Goal: Task Accomplishment & Management: Manage account settings

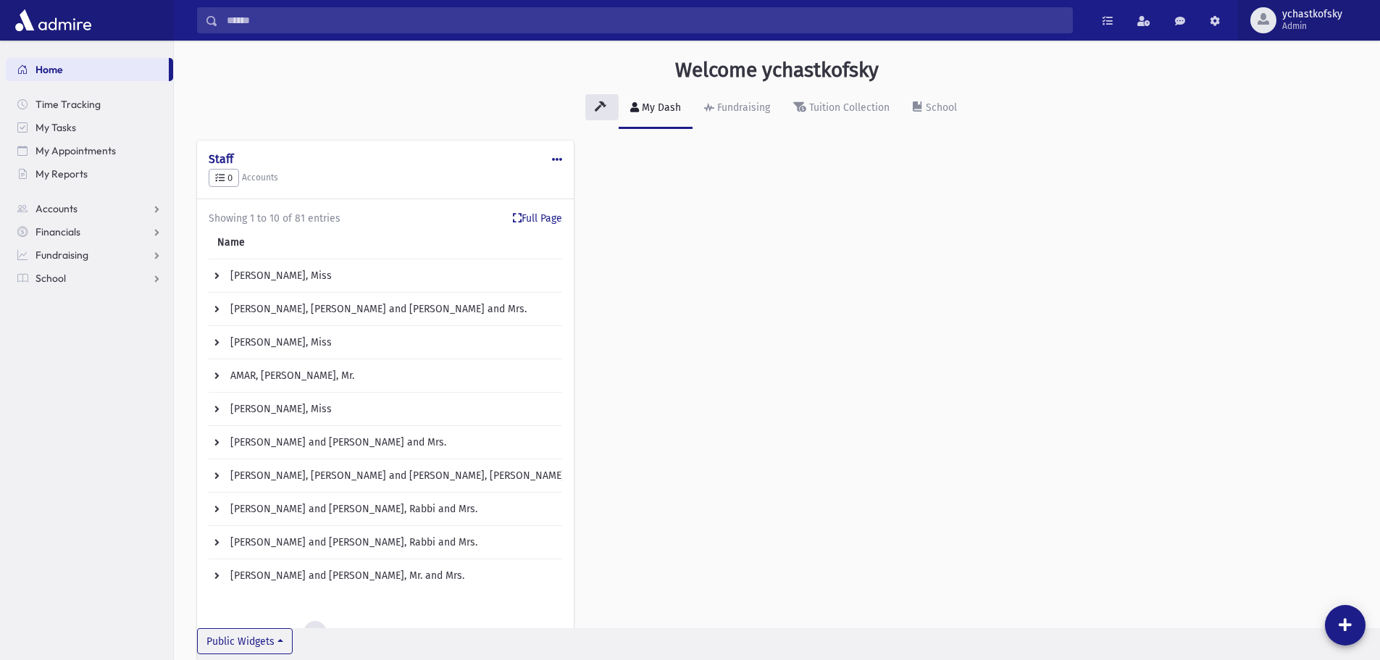
click at [1307, 15] on span "ychastkofsky" at bounding box center [1312, 15] width 60 height 12
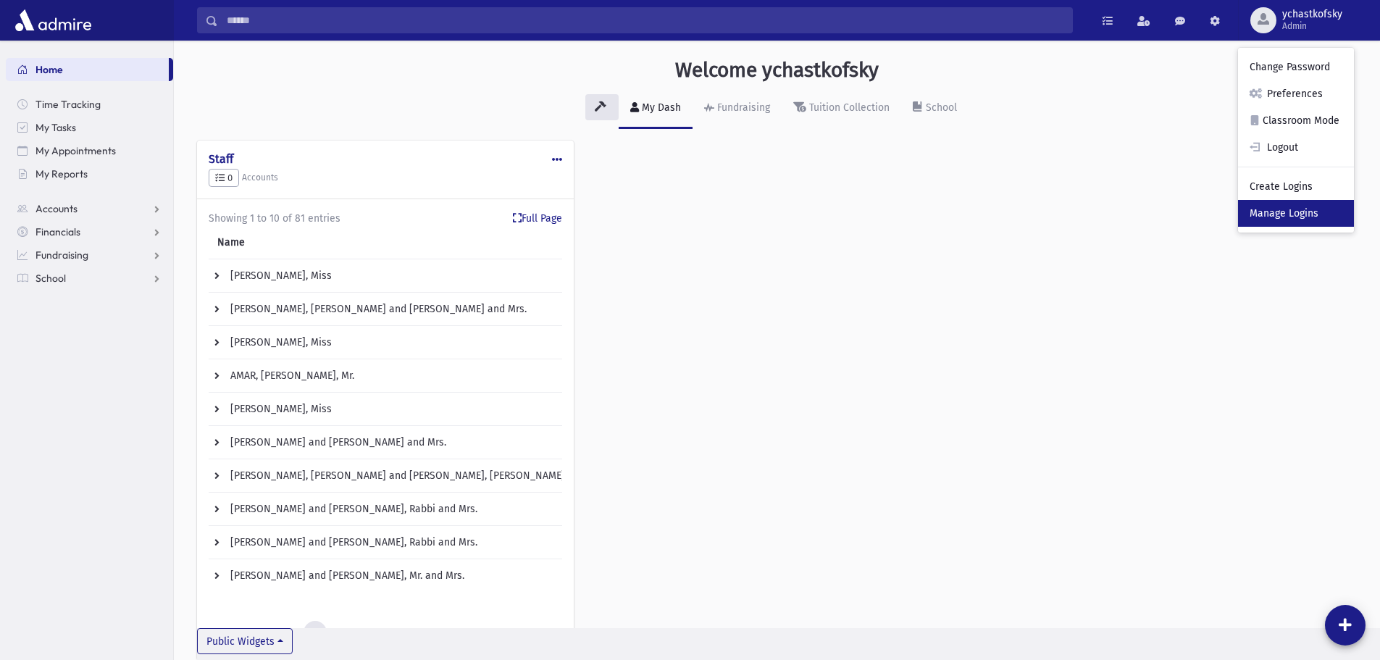
click at [1280, 216] on link "Manage Logins" at bounding box center [1296, 213] width 116 height 27
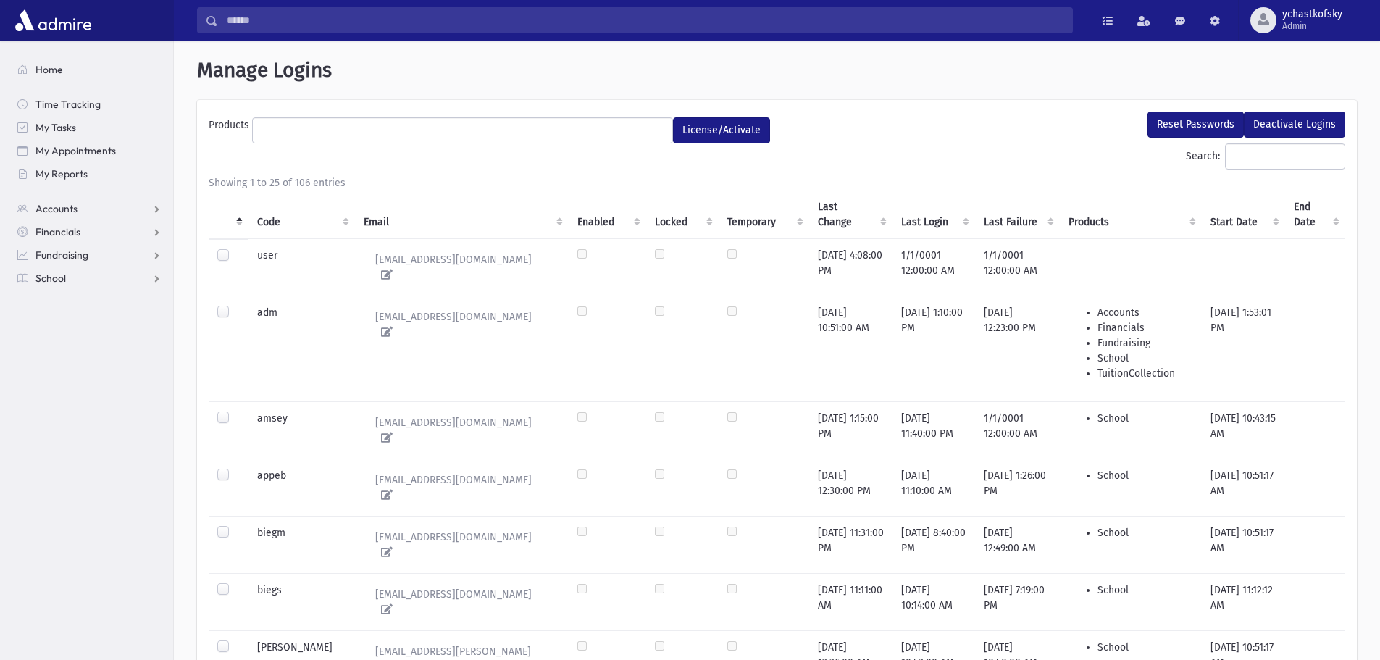
select select
click at [1288, 20] on span "Admin" at bounding box center [1312, 26] width 60 height 12
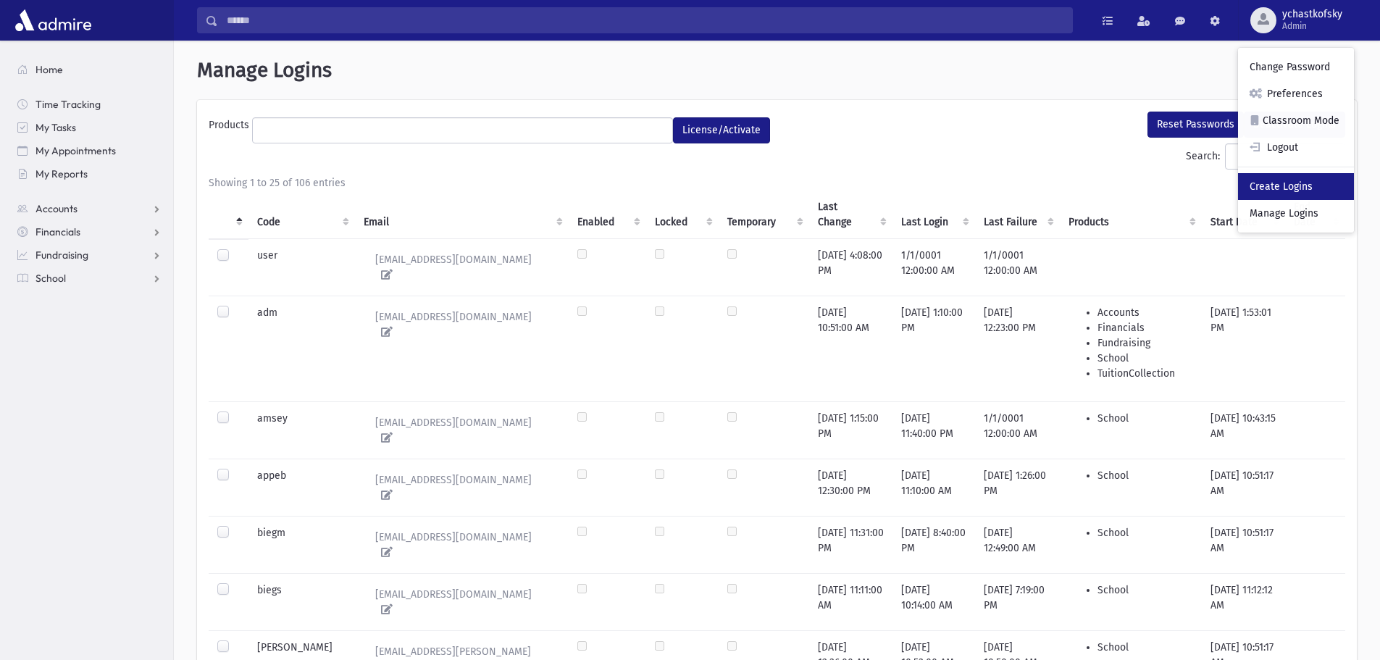
click at [1285, 188] on link "Create Logins" at bounding box center [1296, 186] width 116 height 27
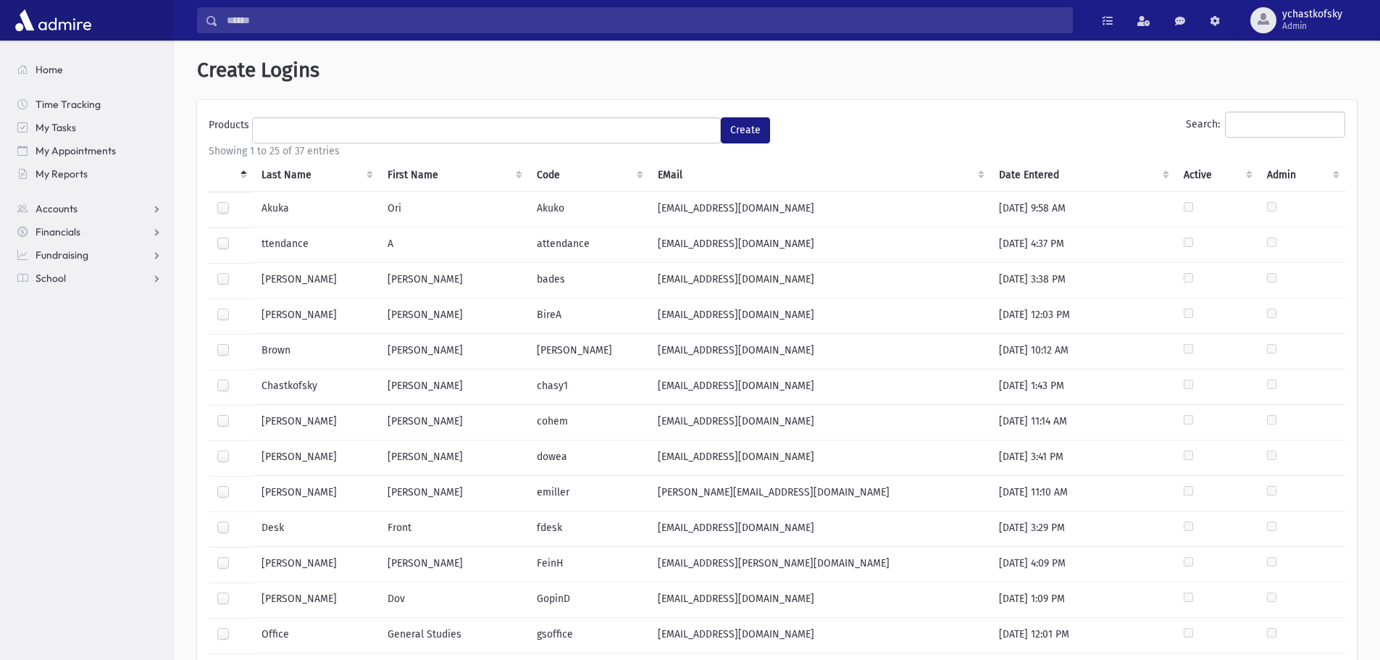
click at [346, 125] on ul at bounding box center [486, 129] width 467 height 22
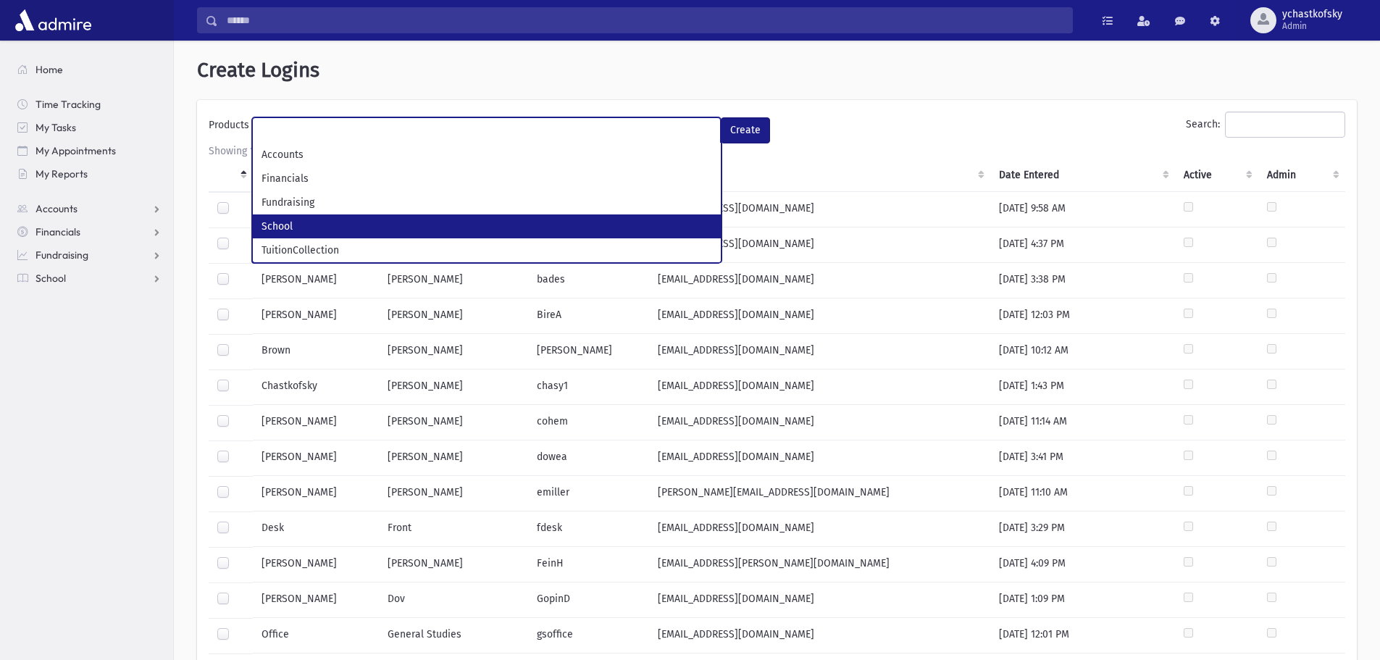
select select "*"
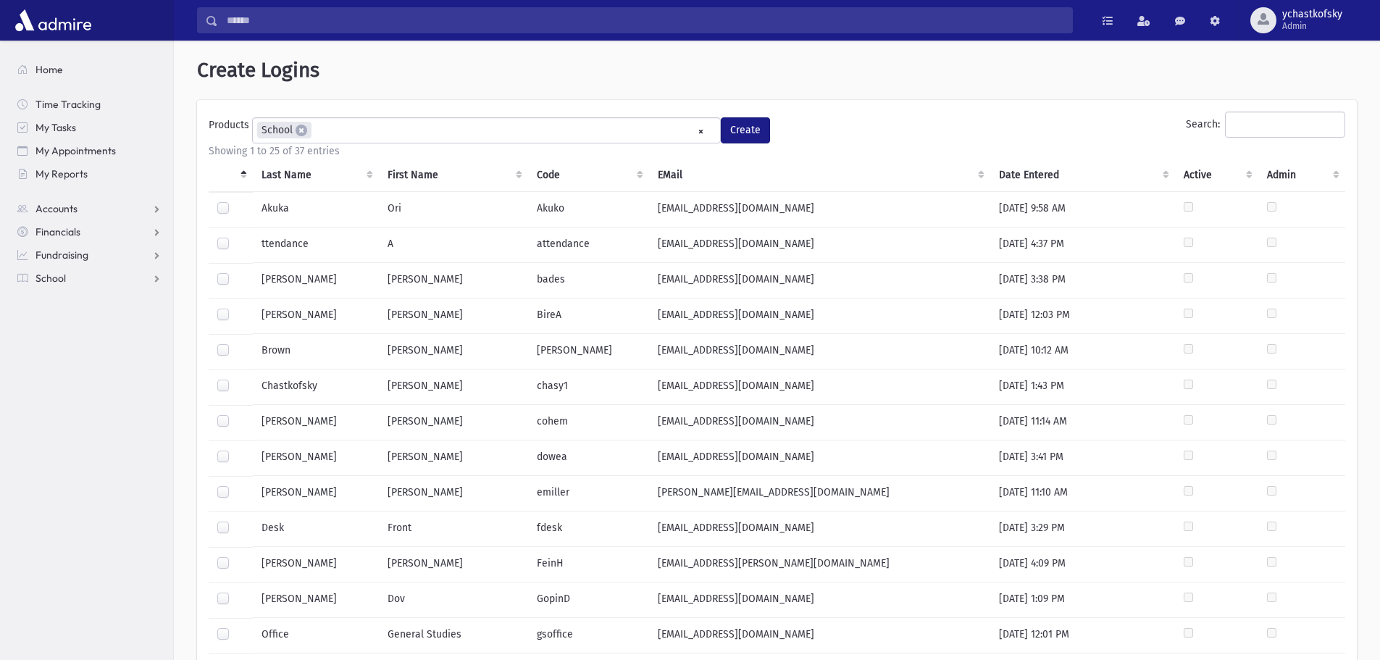
click at [298, 175] on th "Last Name" at bounding box center [316, 175] width 126 height 33
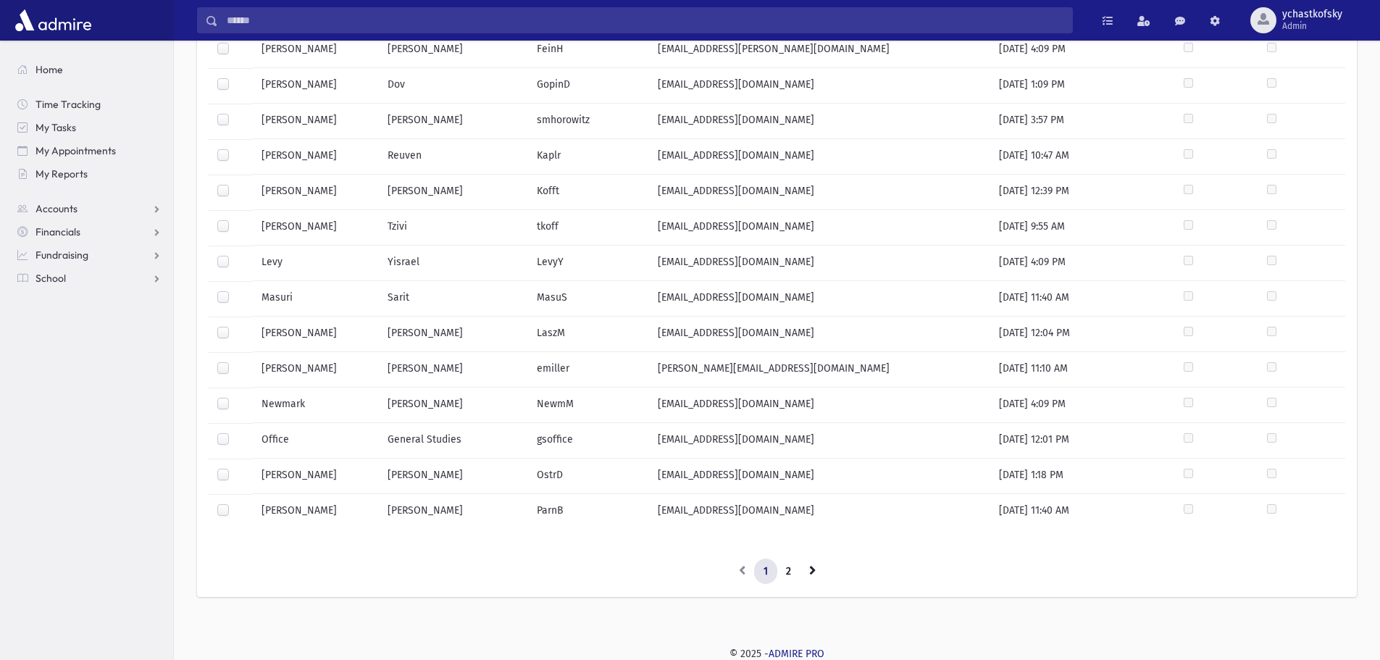
scroll to position [551, 0]
click at [807, 570] on link at bounding box center [812, 570] width 25 height 26
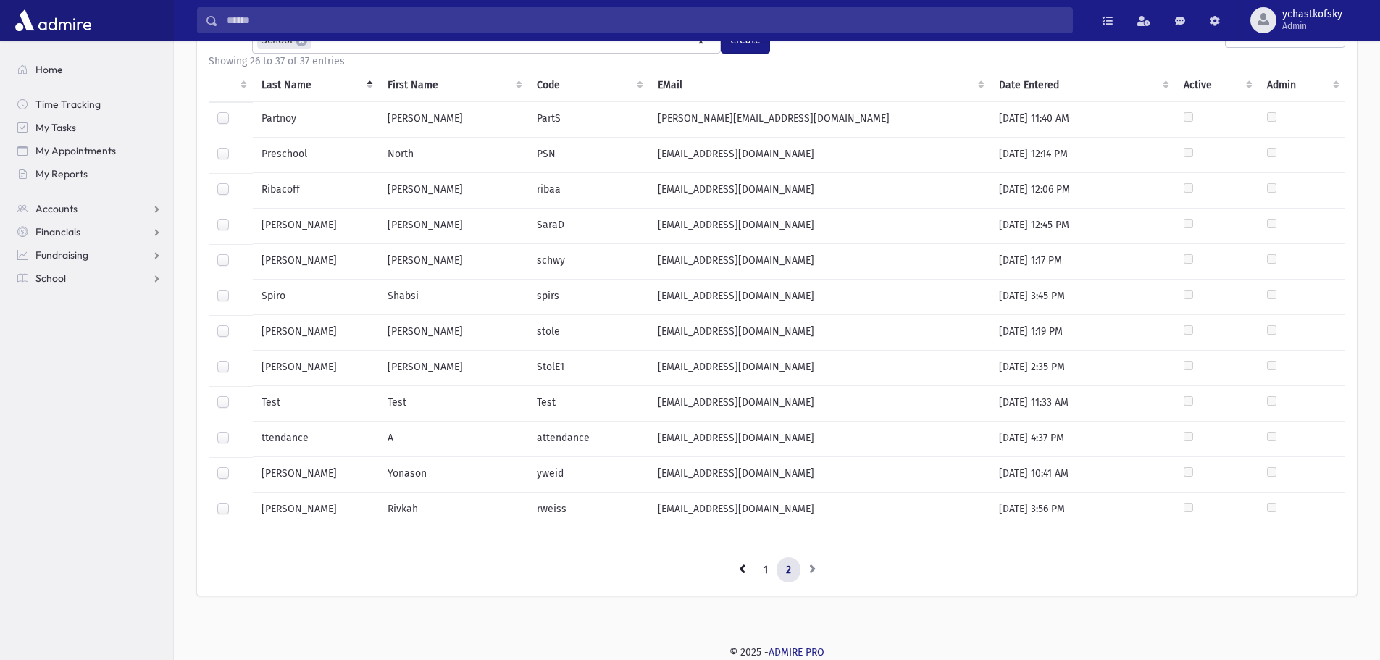
scroll to position [0, 0]
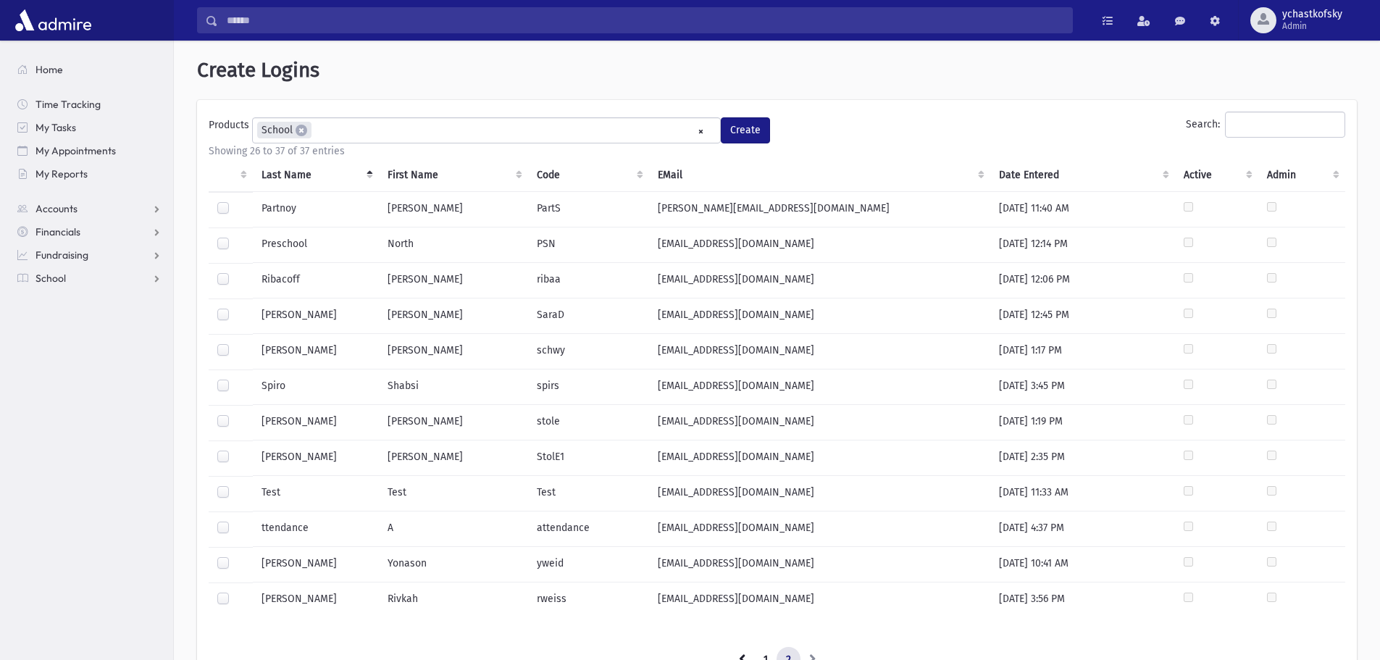
click at [235, 308] on label at bounding box center [235, 308] width 0 height 0
click at [302, 133] on span "×" at bounding box center [301, 131] width 12 height 12
select select
click at [954, 143] on div "Showing 26 to 37 of 37 entries" at bounding box center [777, 150] width 1136 height 15
click at [1321, 17] on span "ychastkofsky" at bounding box center [1312, 15] width 60 height 12
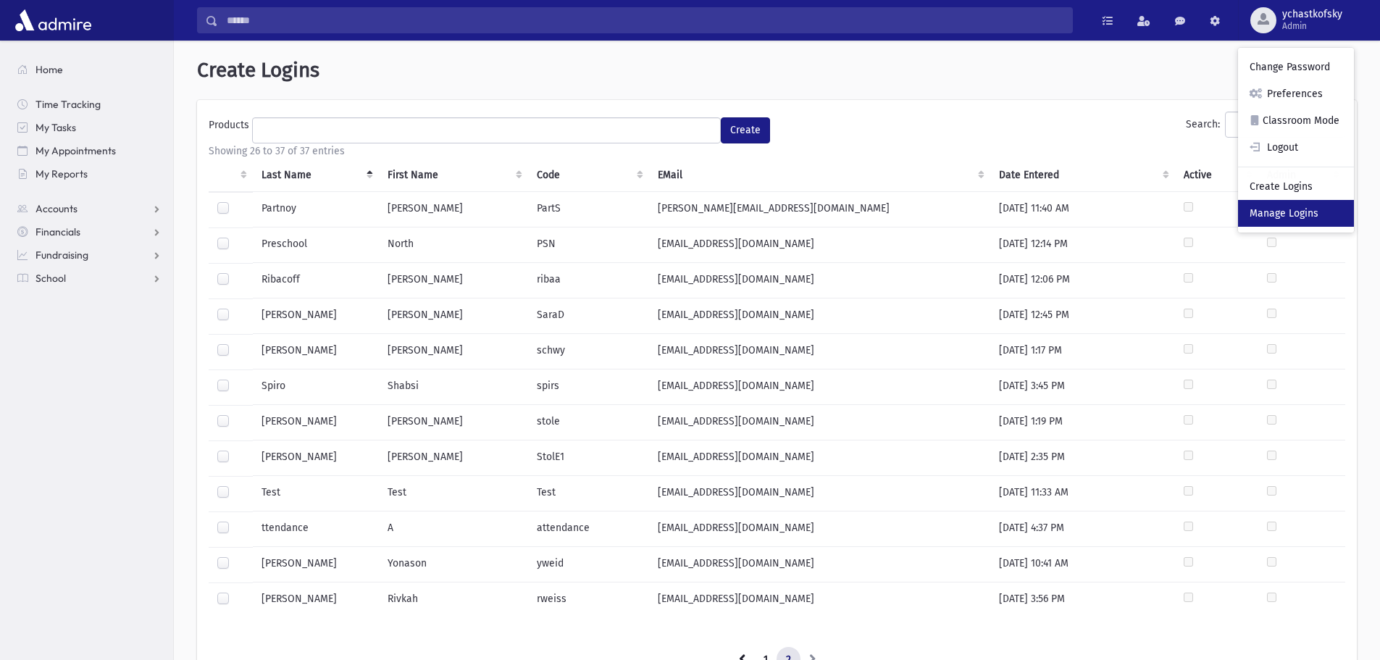
click at [1271, 208] on link "Manage Logins" at bounding box center [1296, 213] width 116 height 27
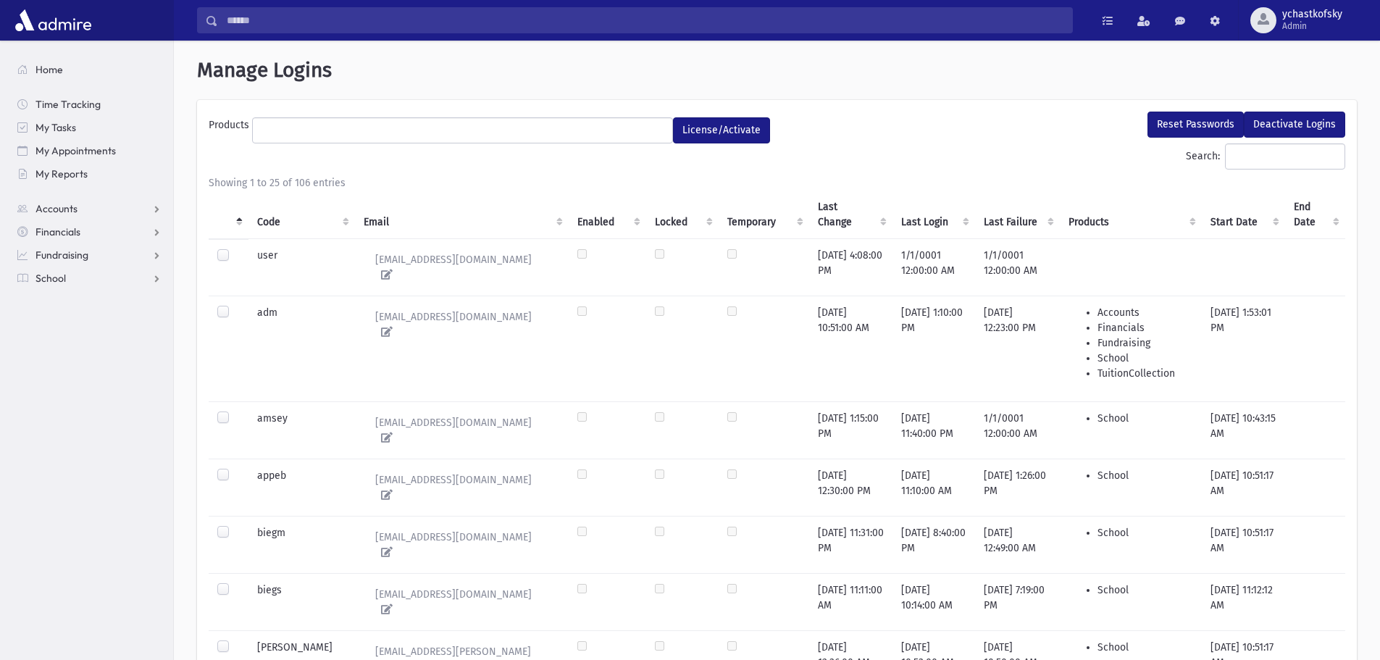
select select
click at [355, 218] on th "Email" at bounding box center [461, 214] width 213 height 49
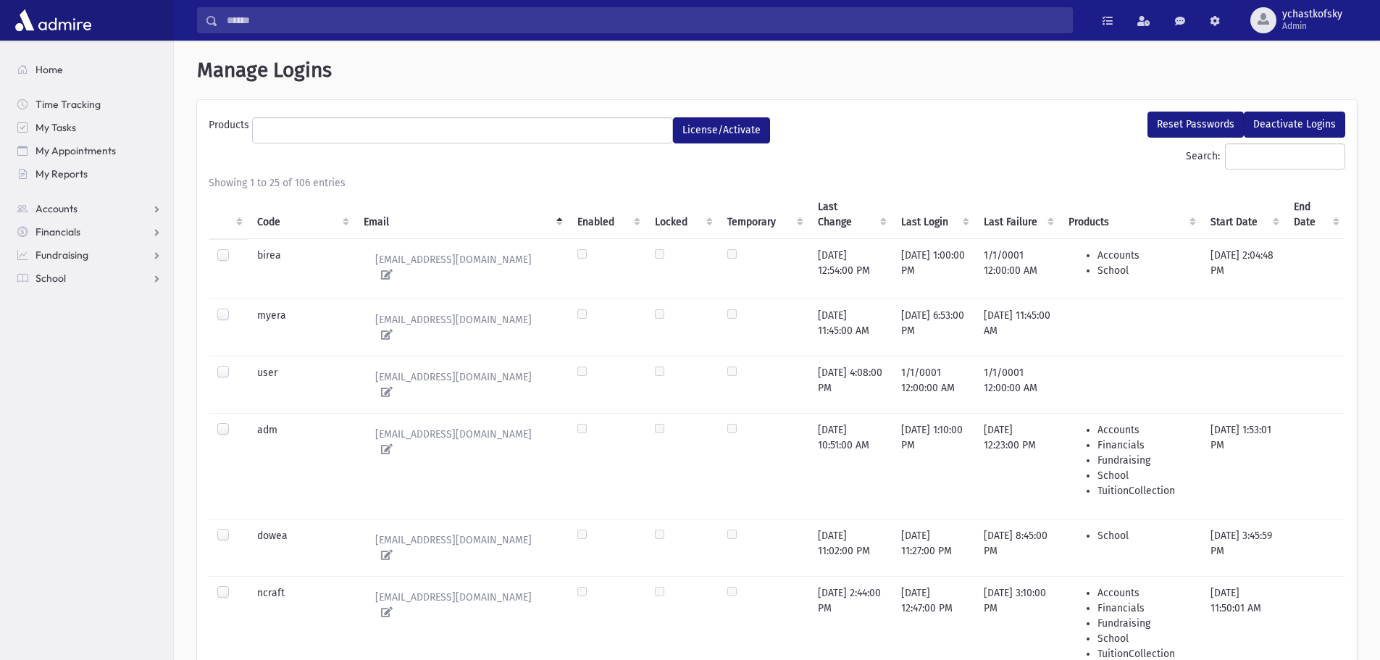
click at [268, 224] on th "Code" at bounding box center [301, 214] width 106 height 49
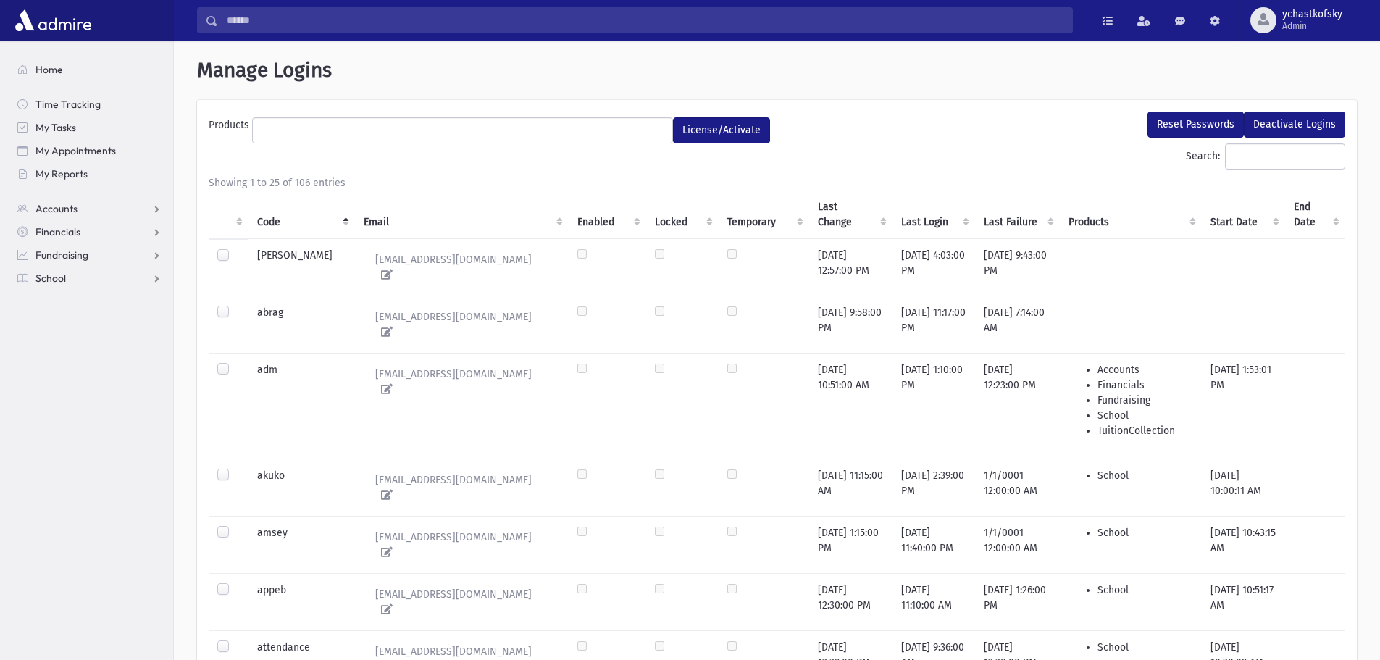
click at [271, 227] on th "Code" at bounding box center [301, 214] width 106 height 49
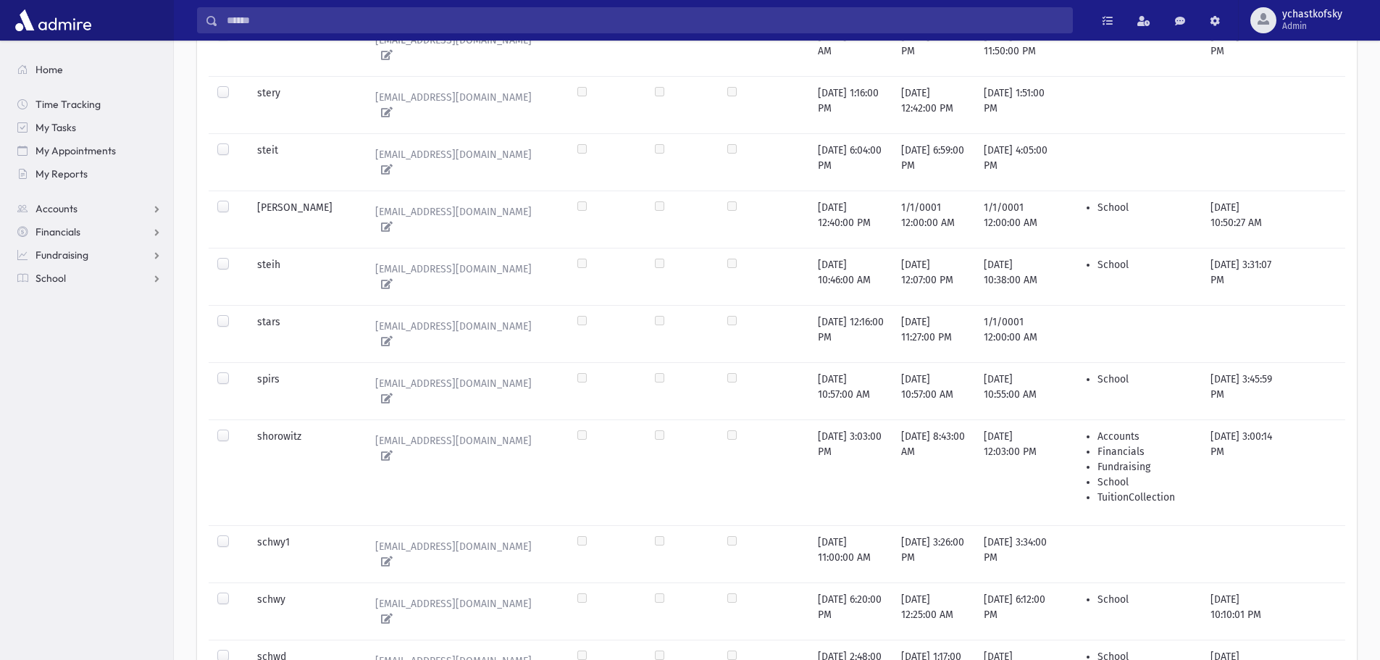
scroll to position [1065, 0]
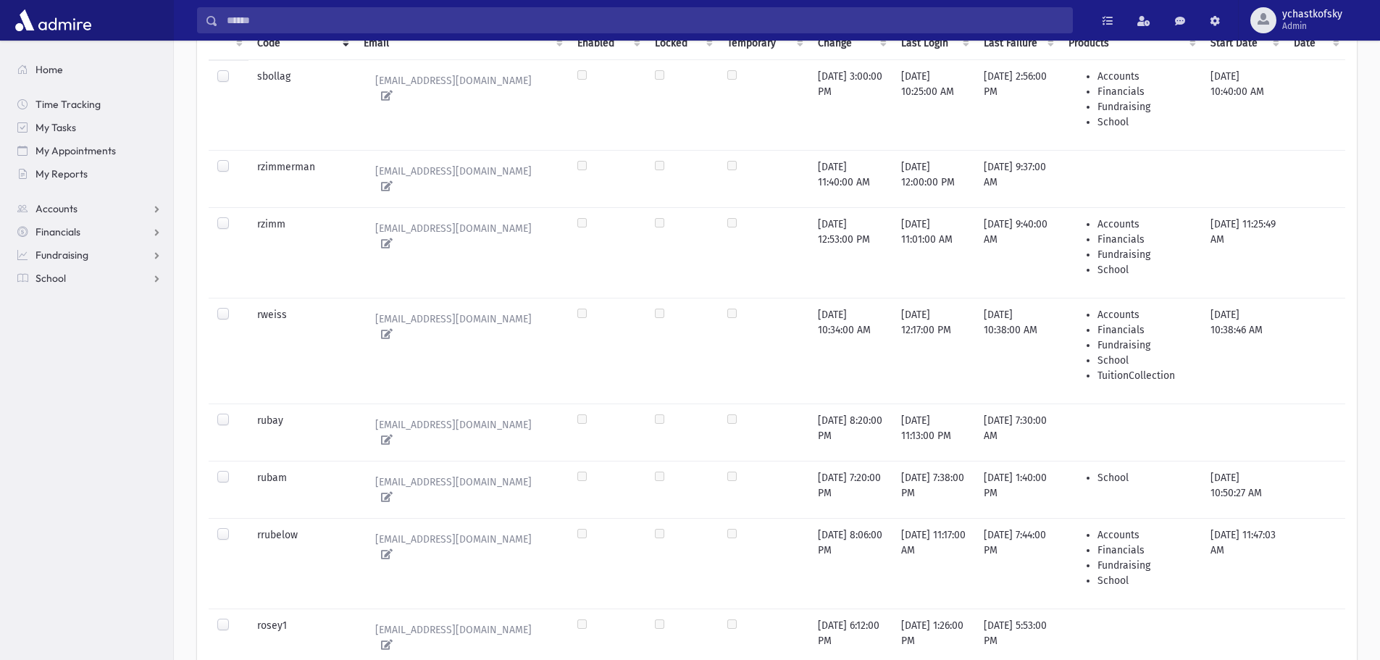
scroll to position [0, 0]
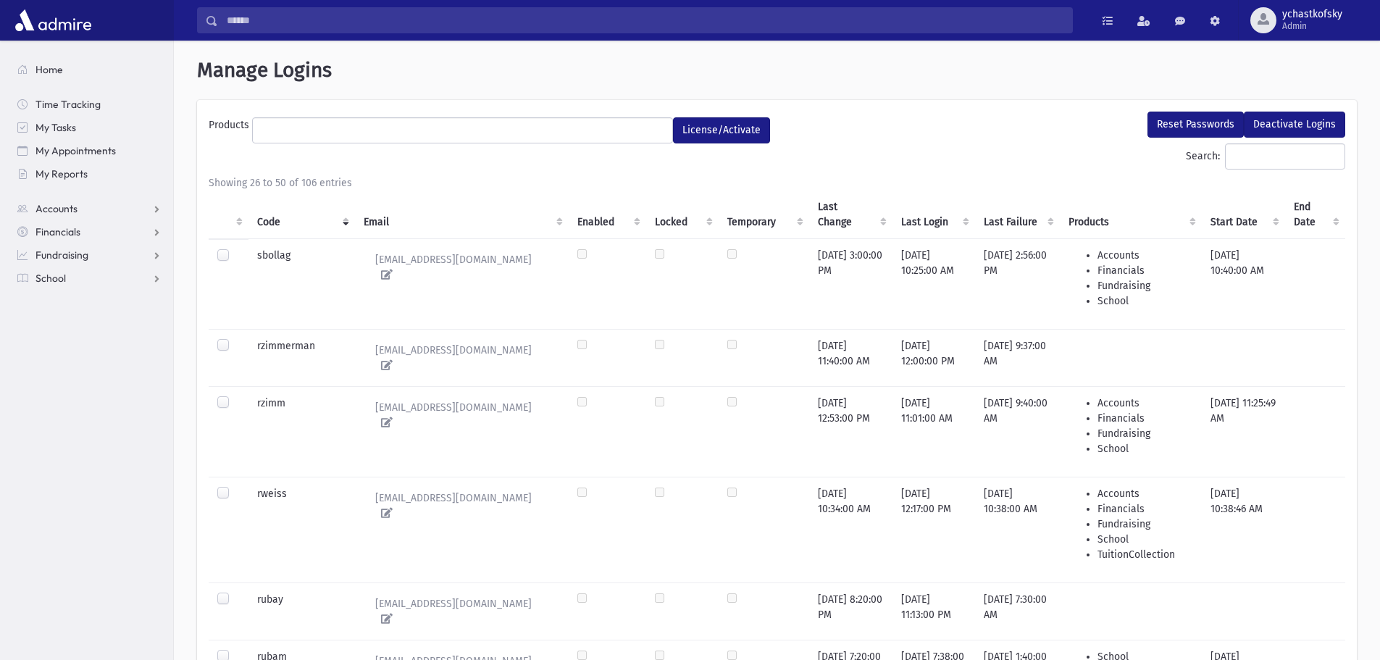
click at [834, 217] on th "Last Change" at bounding box center [850, 214] width 83 height 49
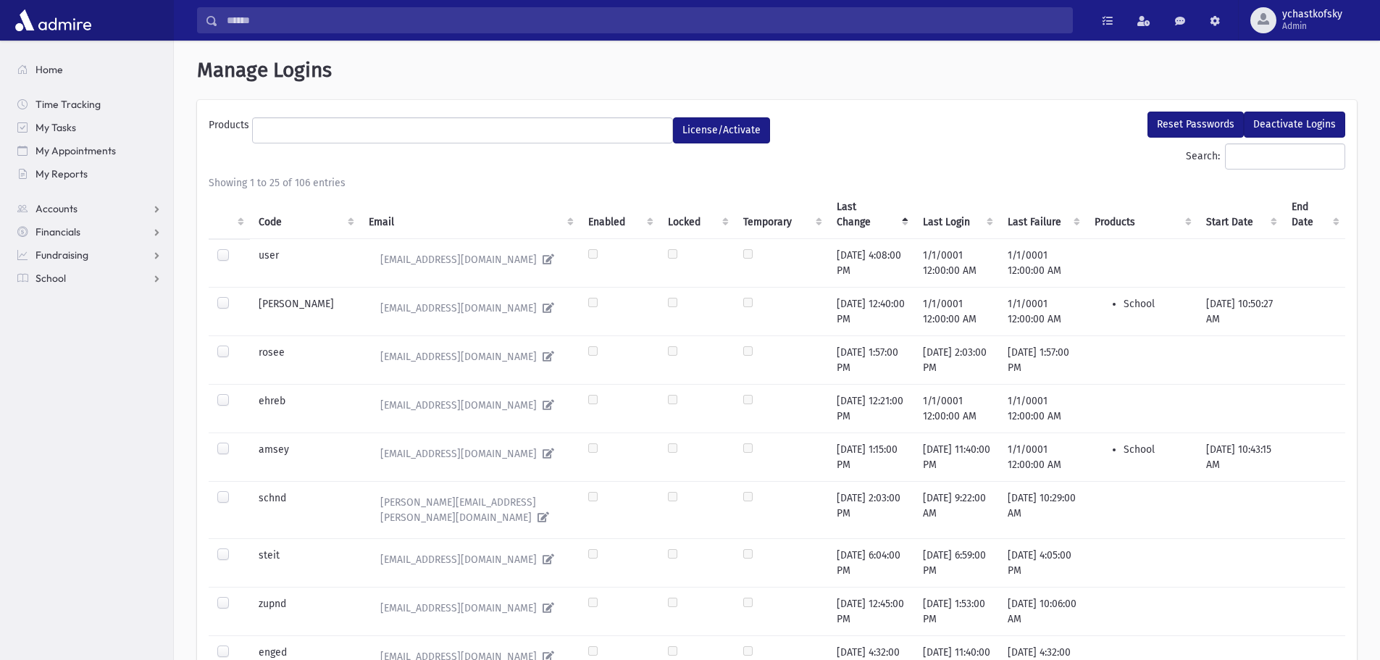
click at [835, 219] on th "Last Change" at bounding box center [871, 214] width 86 height 49
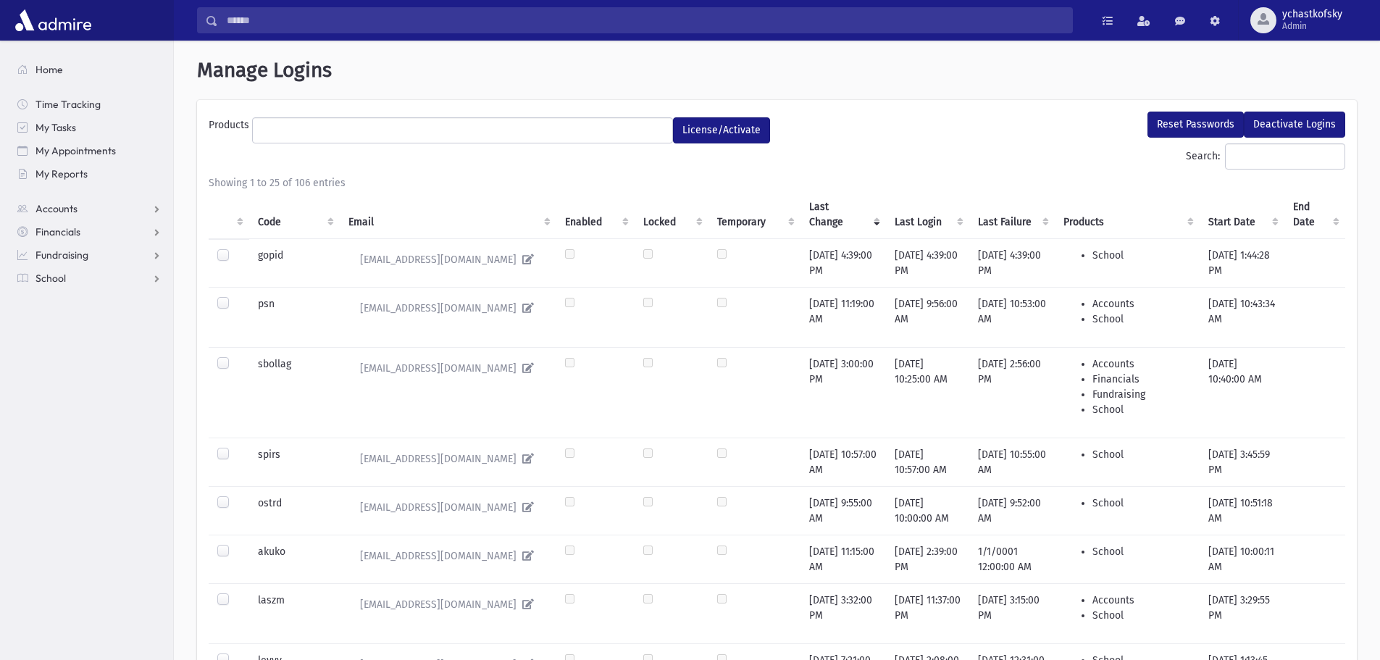
click at [360, 217] on th "Email" at bounding box center [448, 214] width 217 height 49
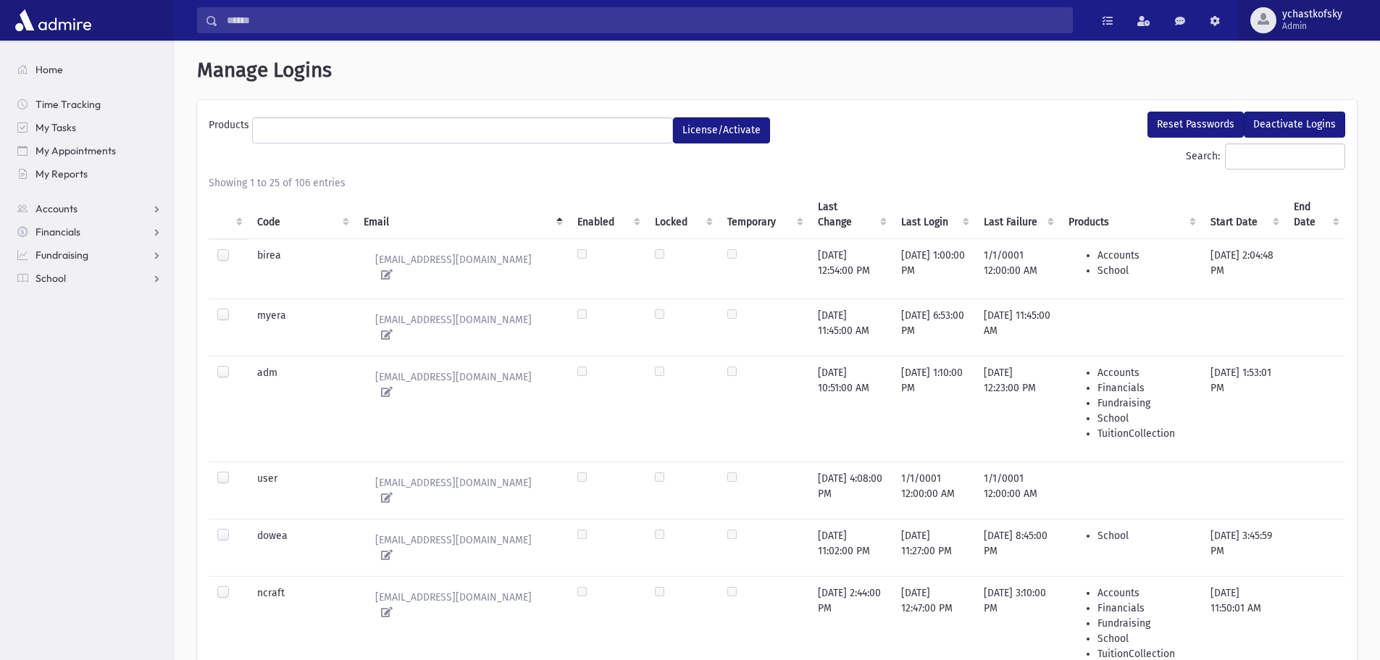
click at [1308, 28] on span "Admin" at bounding box center [1312, 26] width 60 height 12
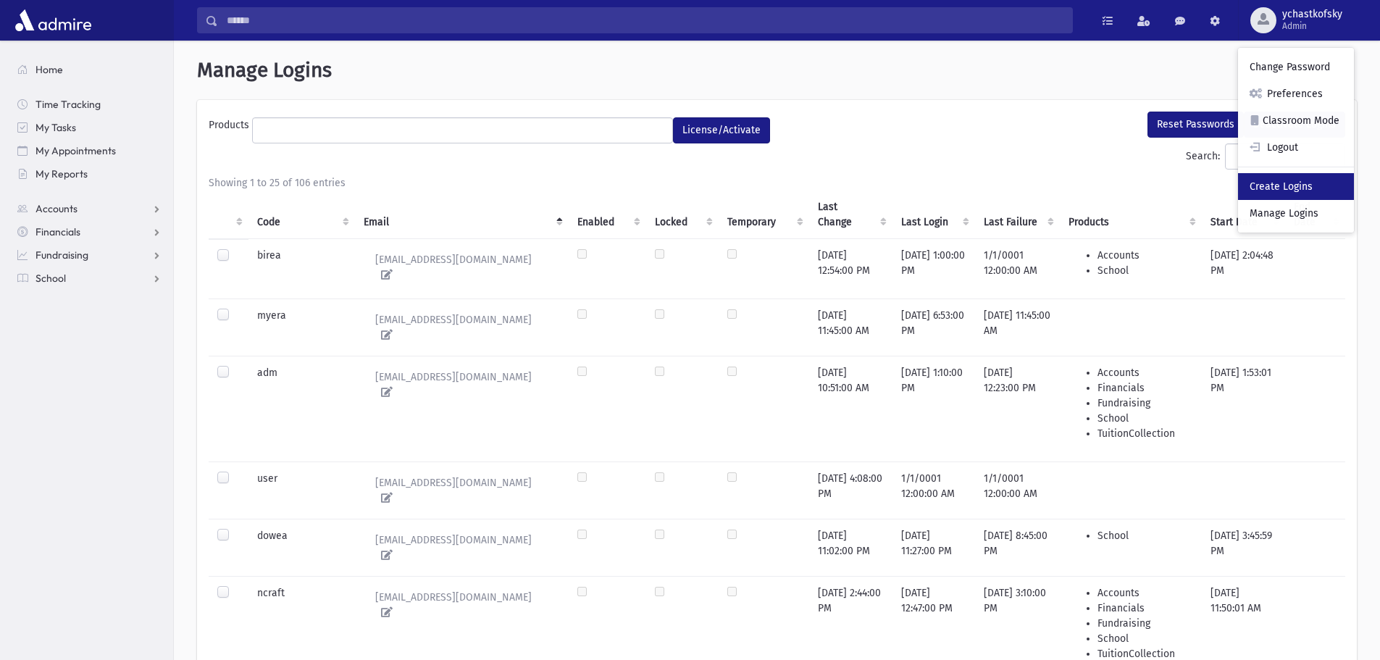
click at [1270, 186] on link "Create Logins" at bounding box center [1296, 186] width 116 height 27
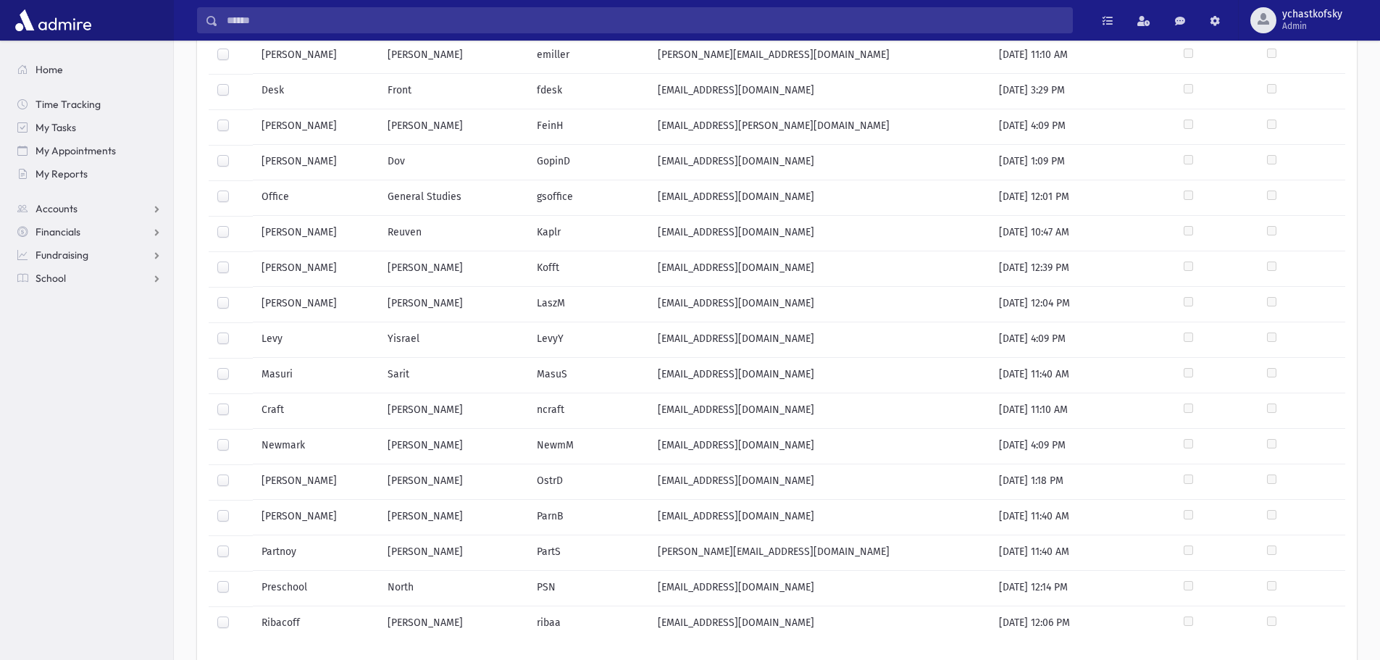
scroll to position [551, 0]
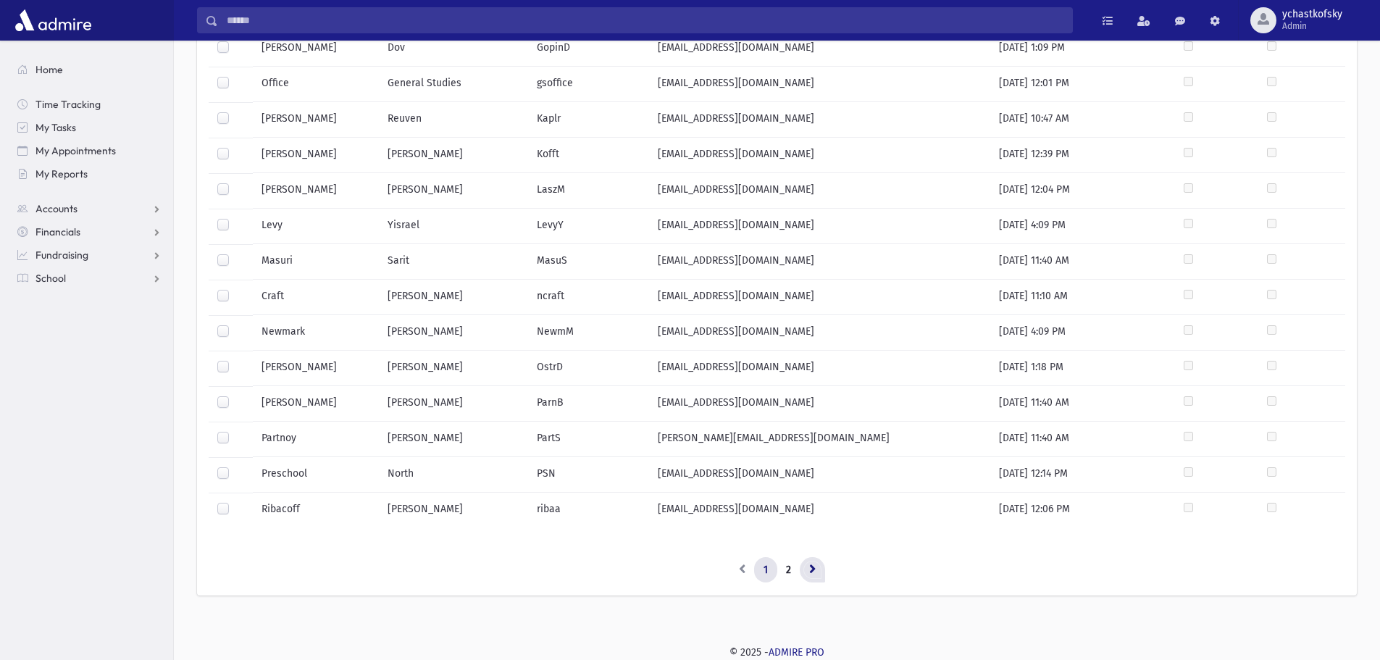
click at [821, 574] on link at bounding box center [812, 570] width 25 height 26
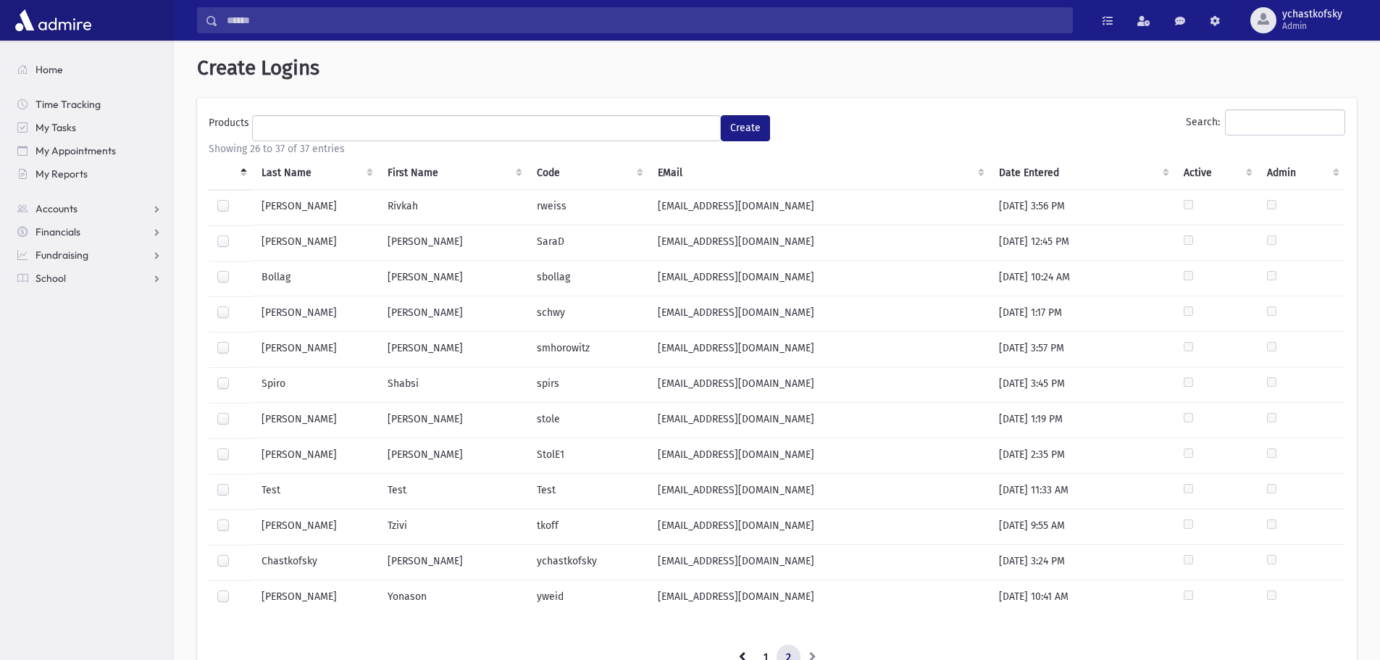
scroll to position [0, 0]
click at [235, 237] on label at bounding box center [235, 237] width 0 height 0
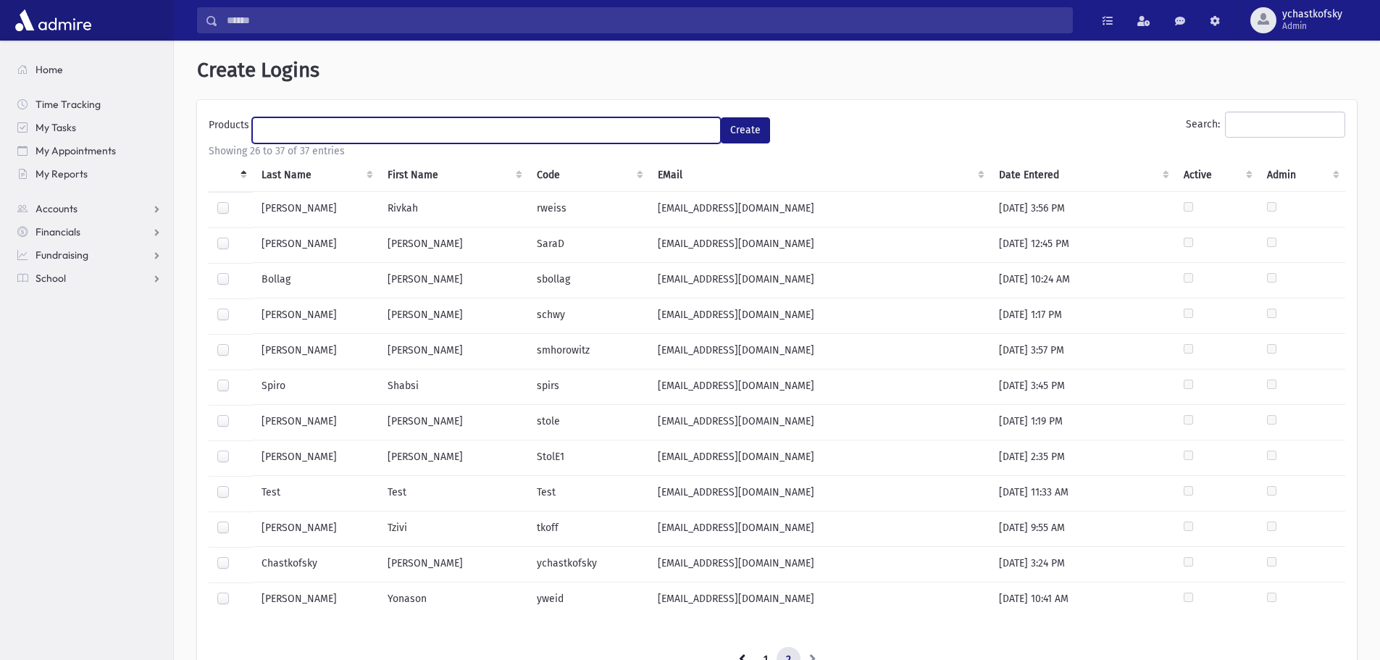
click at [322, 126] on ul at bounding box center [486, 129] width 467 height 22
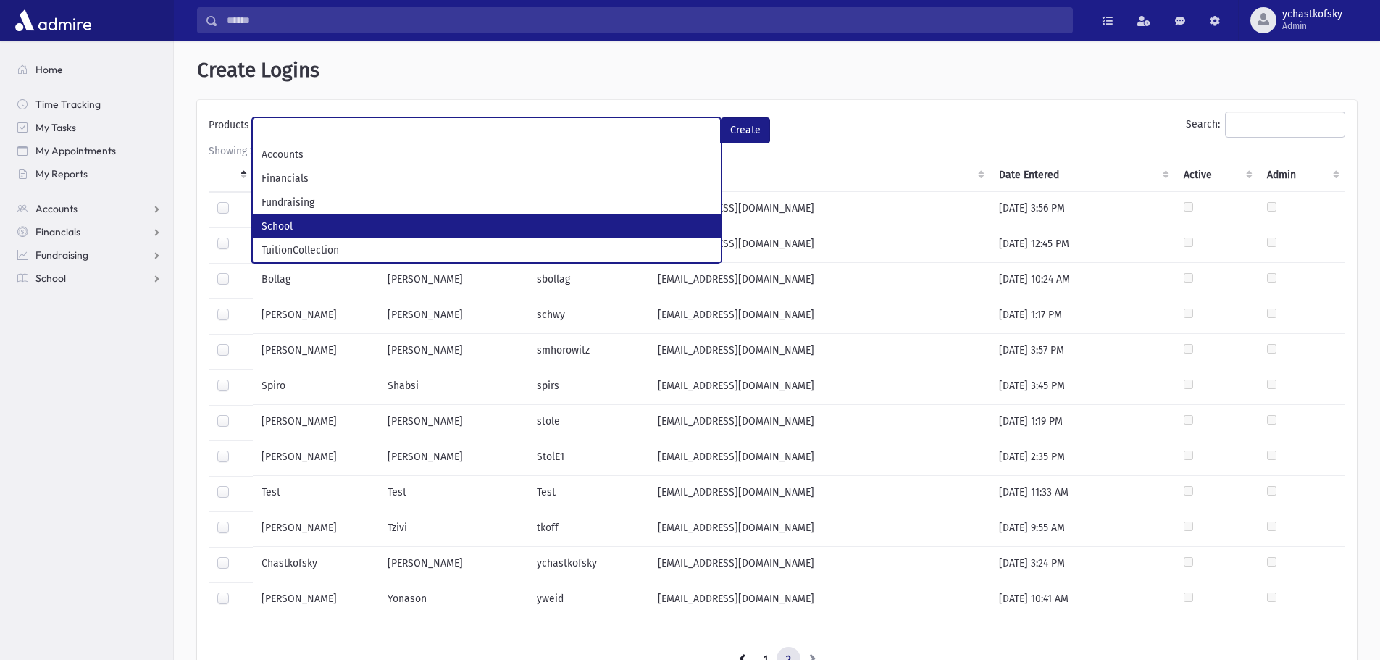
select select "*"
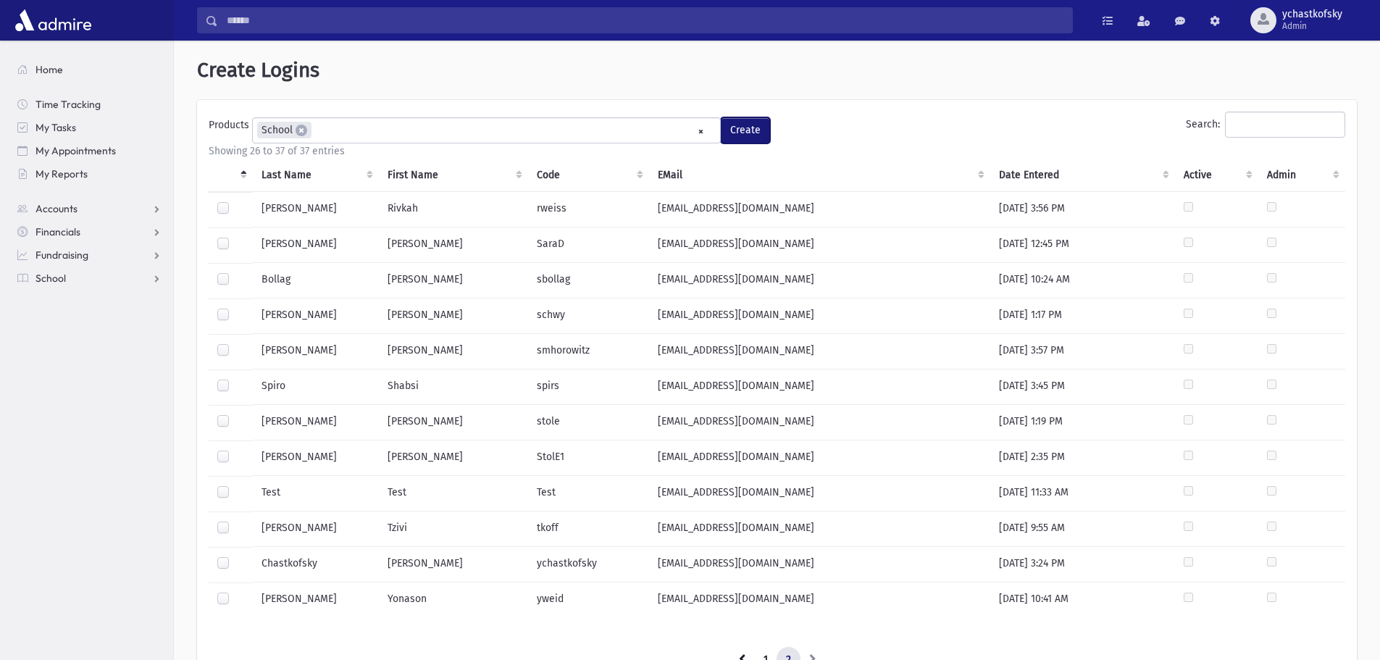
click at [761, 125] on button "Create" at bounding box center [745, 130] width 49 height 26
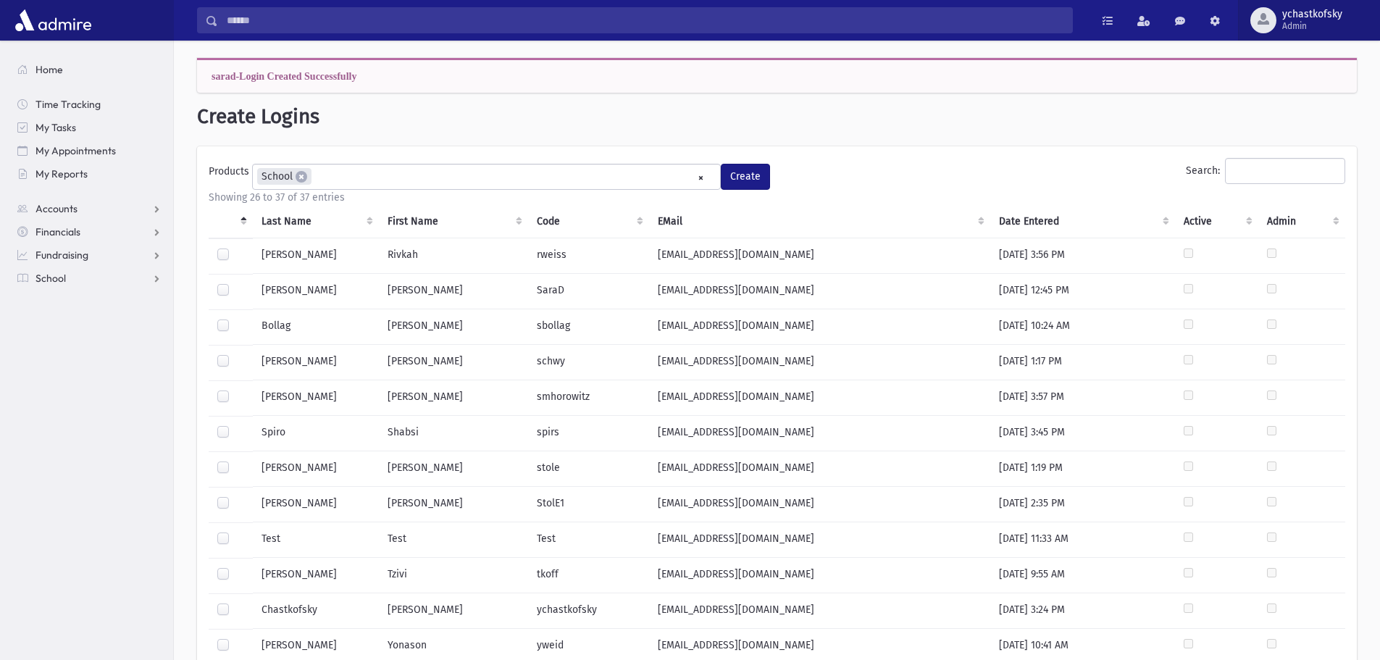
click at [1303, 22] on span "Admin" at bounding box center [1312, 26] width 60 height 12
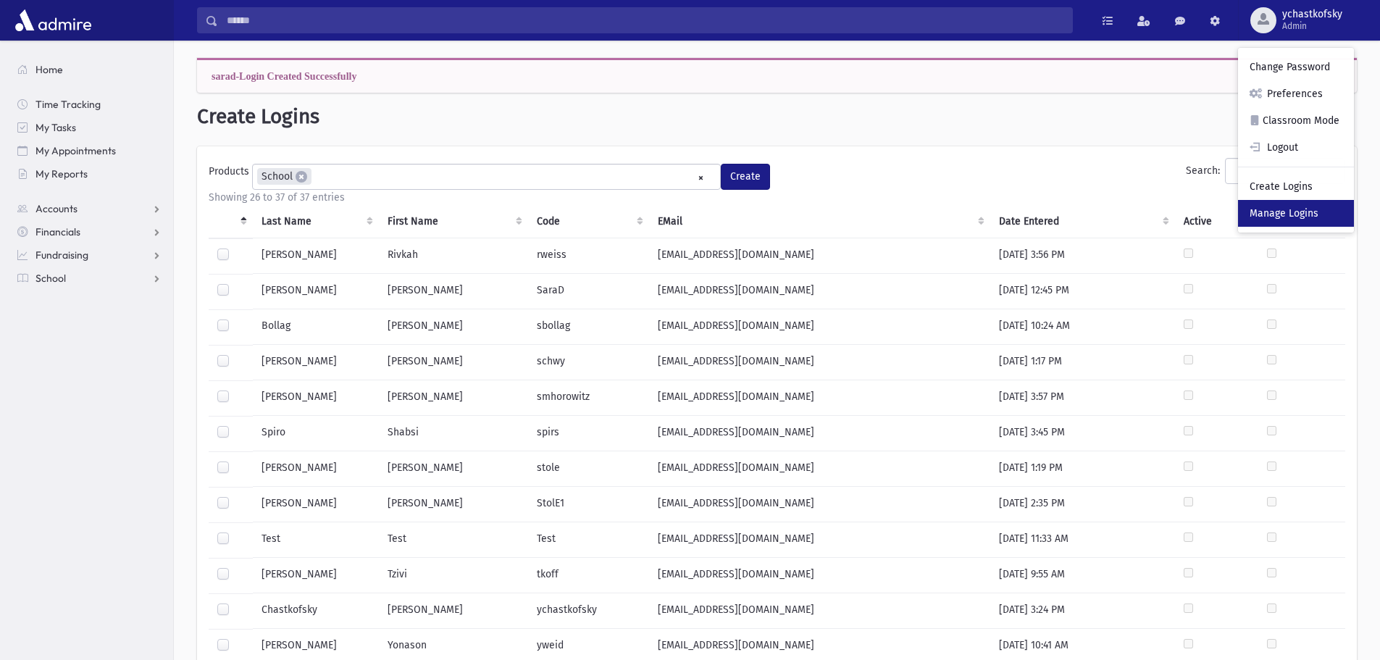
click at [1262, 220] on link "Manage Logins" at bounding box center [1296, 213] width 116 height 27
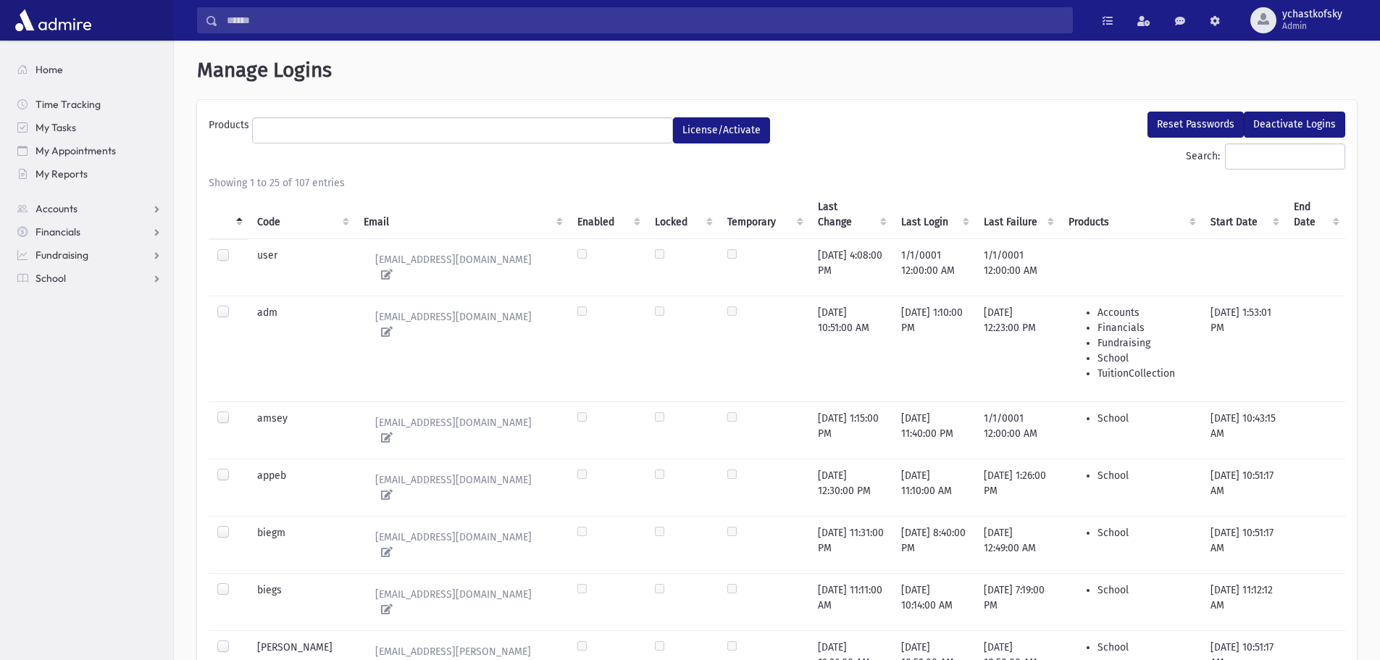
select select
click at [268, 224] on th "Code" at bounding box center [301, 214] width 106 height 49
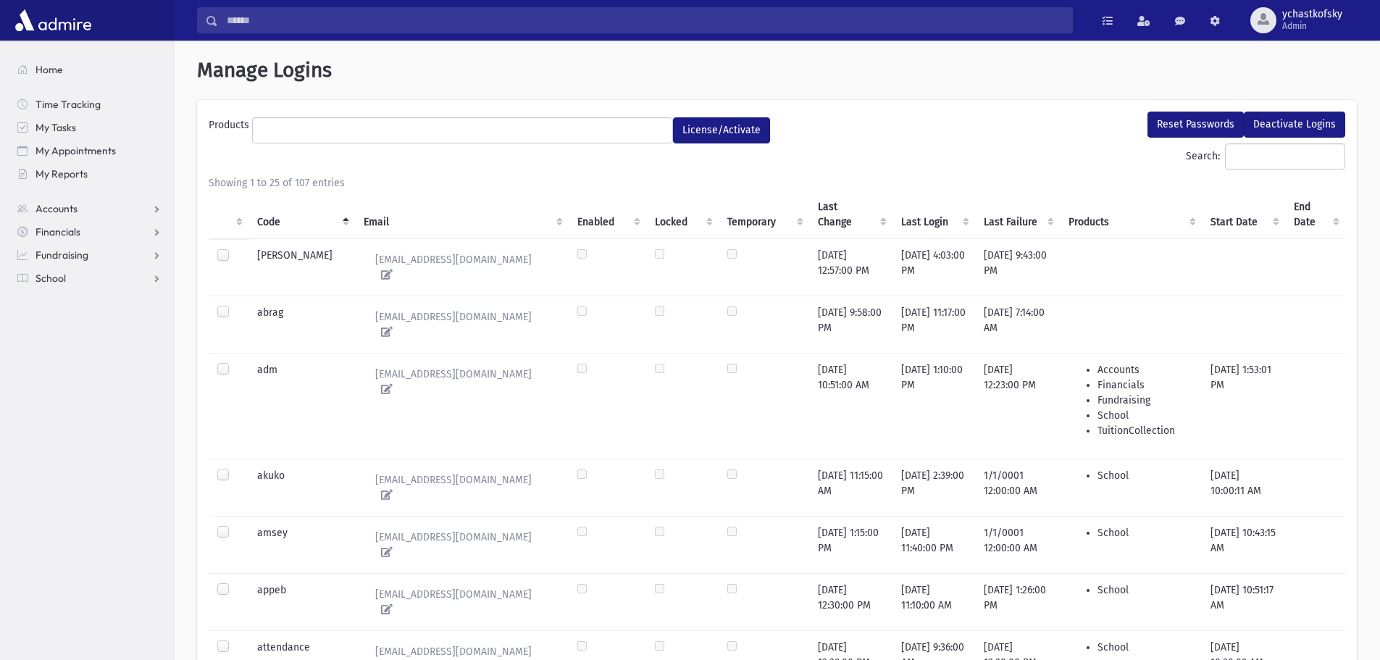
click at [355, 220] on th "Email" at bounding box center [461, 214] width 213 height 49
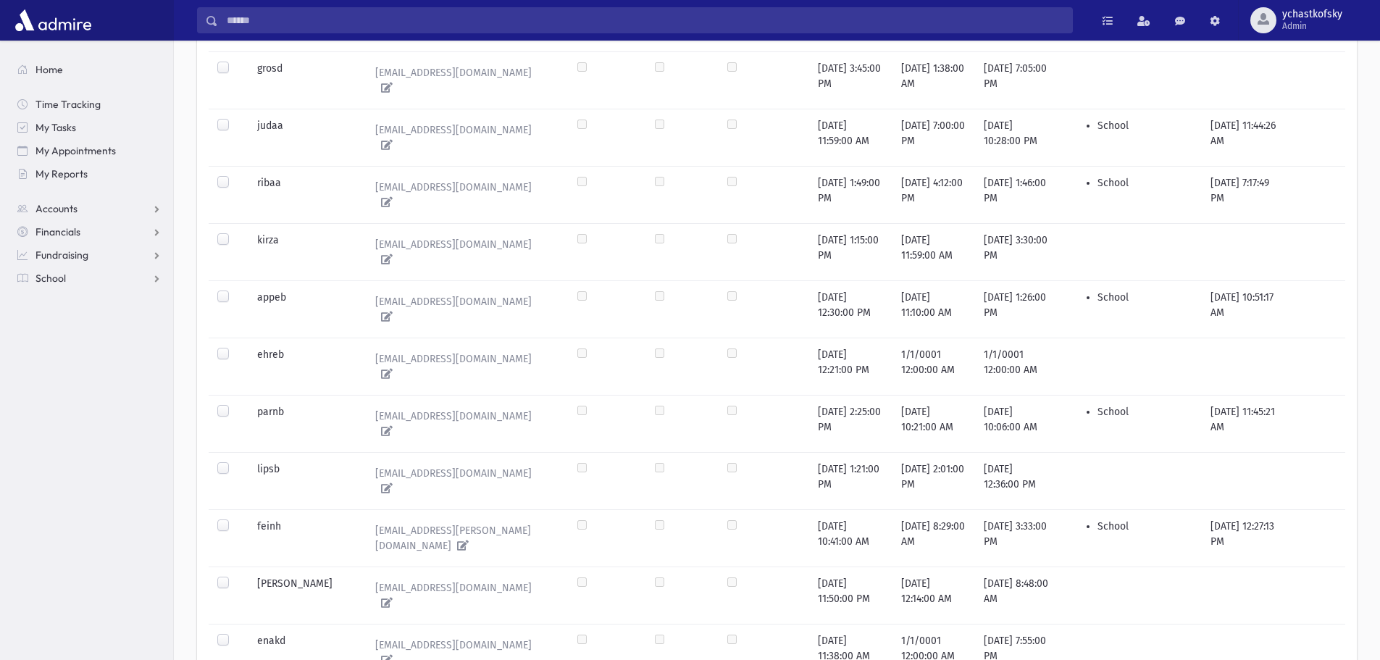
scroll to position [1086, 0]
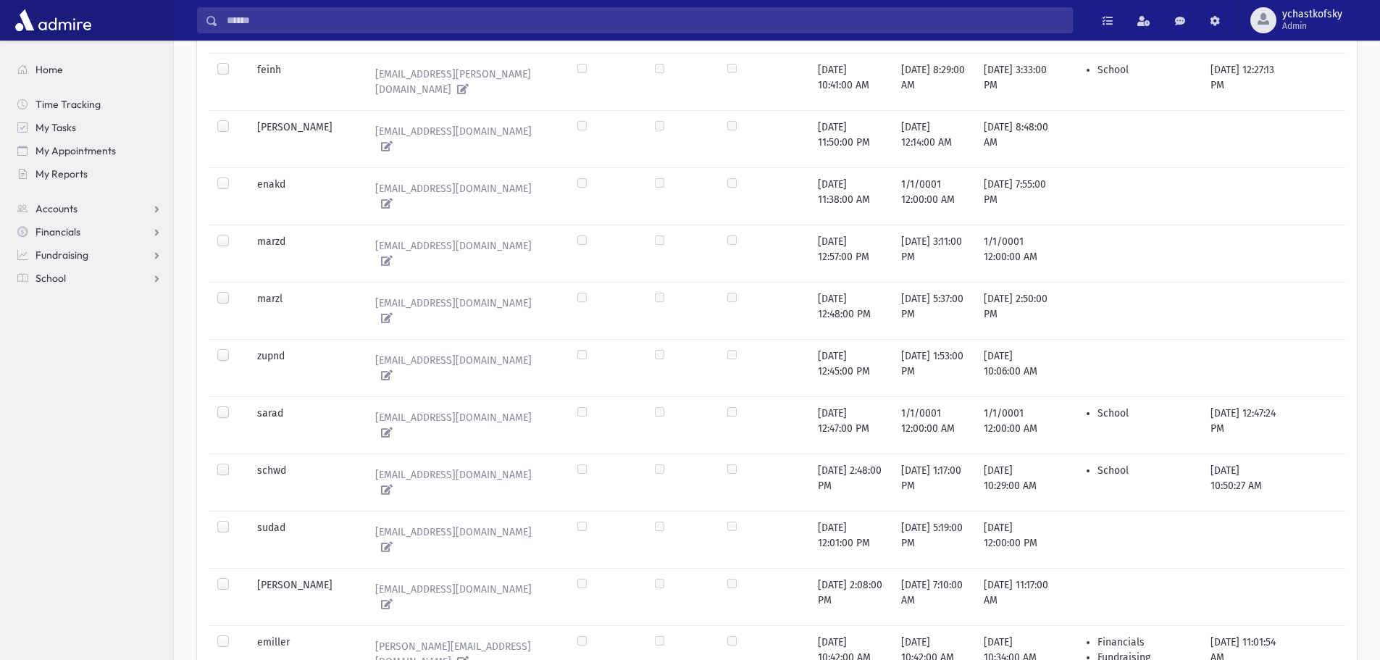
click at [235, 406] on label at bounding box center [235, 406] width 0 height 0
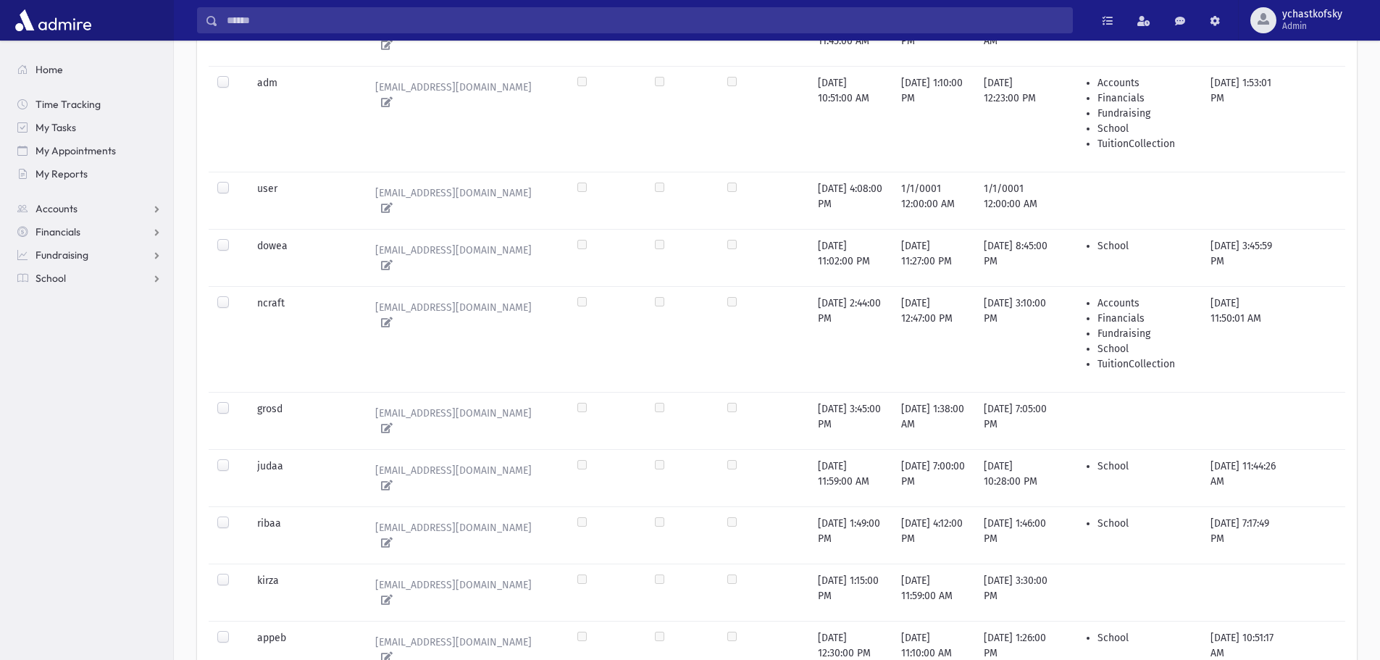
scroll to position [0, 0]
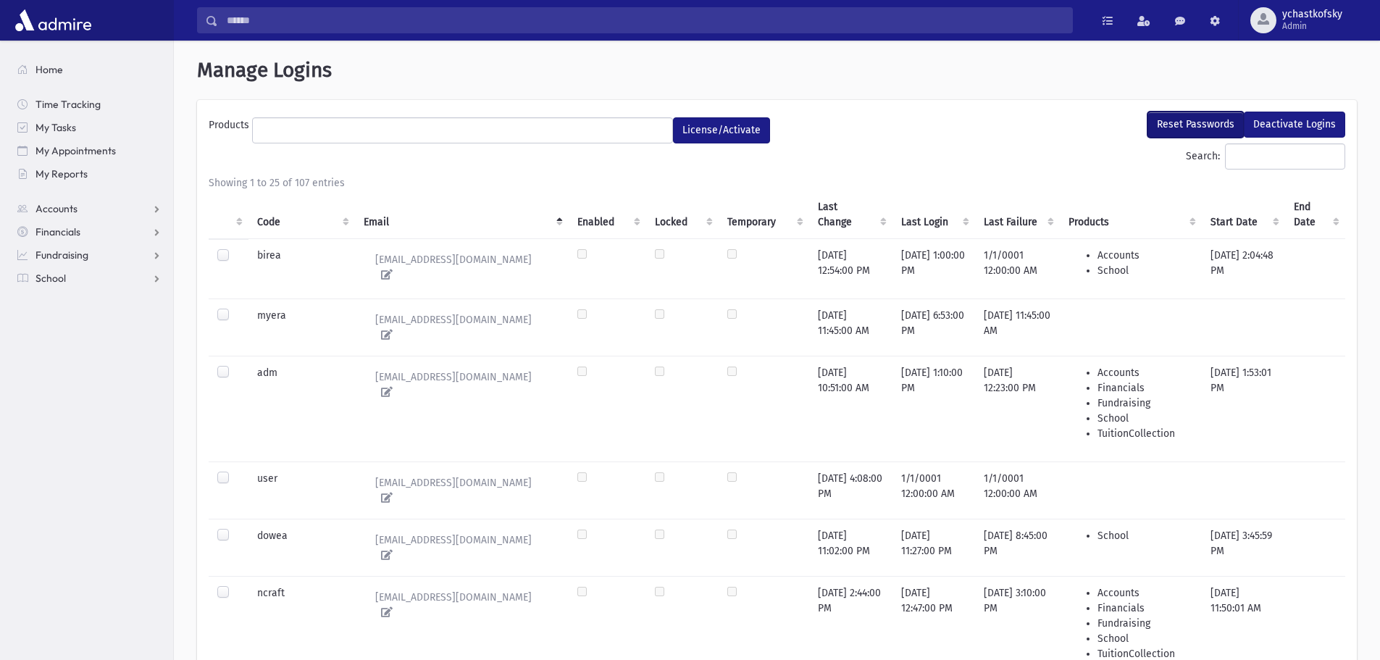
click at [1203, 120] on button "Reset Passwords" at bounding box center [1195, 125] width 96 height 26
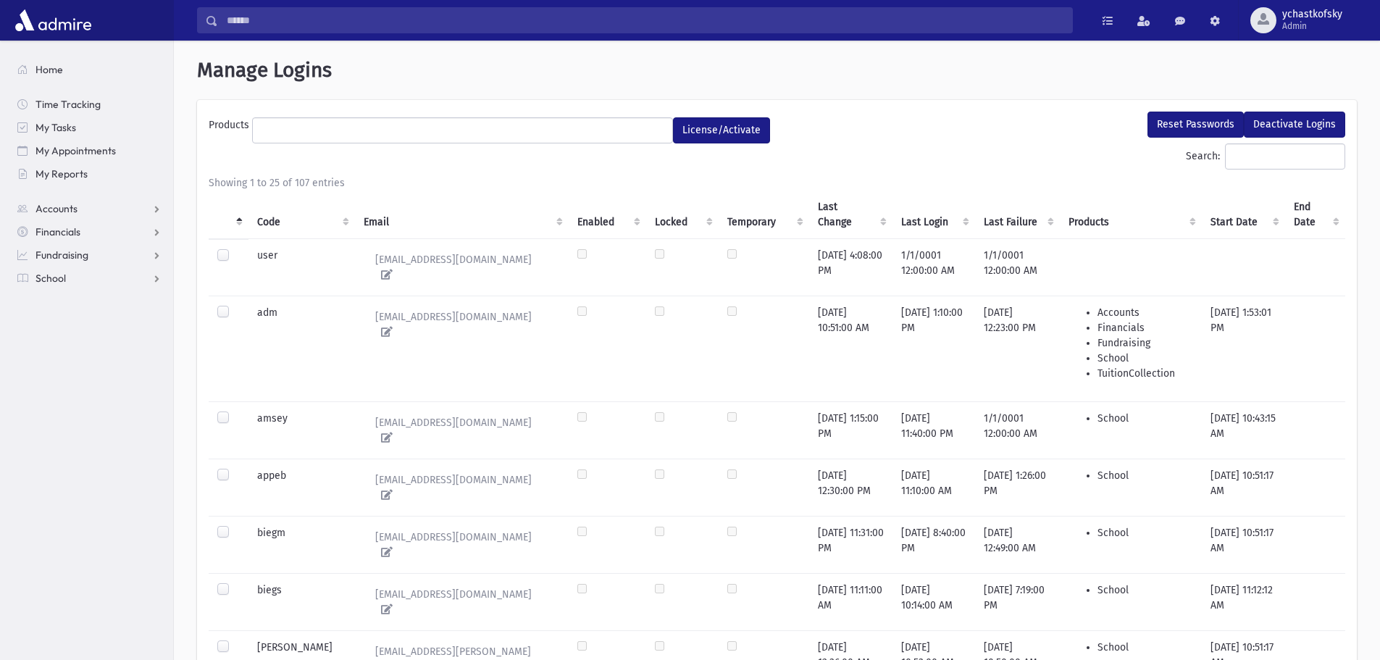
select select
